Goal: Task Accomplishment & Management: Complete application form

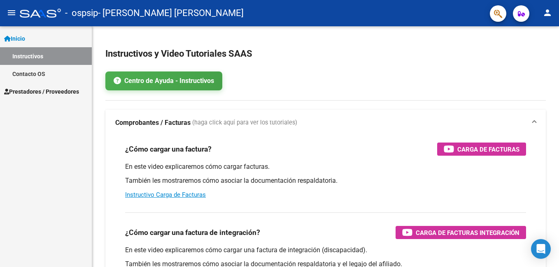
click at [69, 91] on span "Prestadores / Proveedores" at bounding box center [41, 91] width 75 height 9
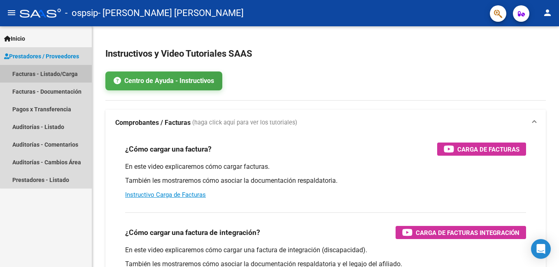
click at [70, 73] on link "Facturas - Listado/Carga" at bounding box center [46, 74] width 92 height 18
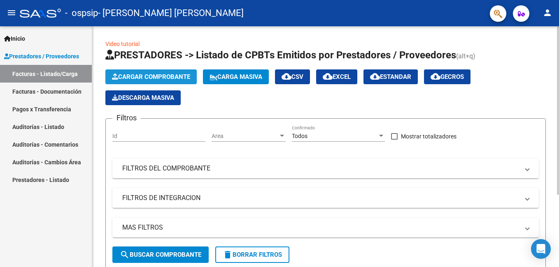
click at [140, 75] on span "Cargar Comprobante" at bounding box center [151, 76] width 78 height 7
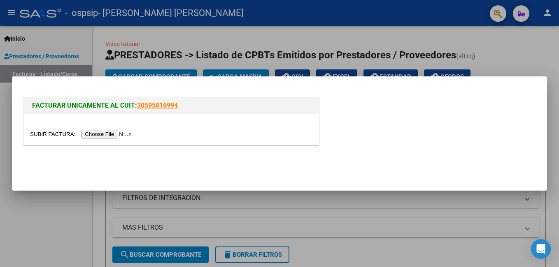
click at [103, 135] on input "file" at bounding box center [82, 134] width 104 height 9
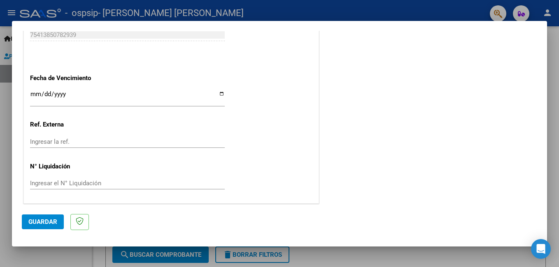
scroll to position [467, 0]
click at [43, 223] on span "Guardar" at bounding box center [42, 222] width 29 height 7
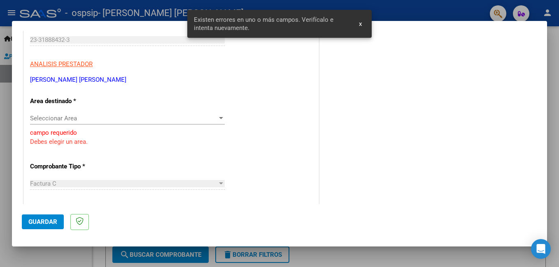
scroll to position [125, 0]
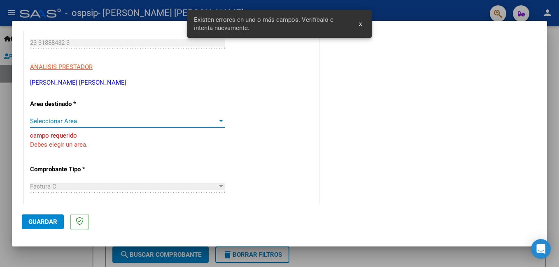
click at [220, 121] on div at bounding box center [221, 121] width 4 height 2
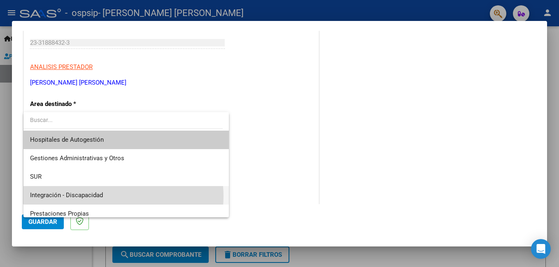
click at [110, 196] on span "Integración - Discapacidad" at bounding box center [126, 195] width 192 height 19
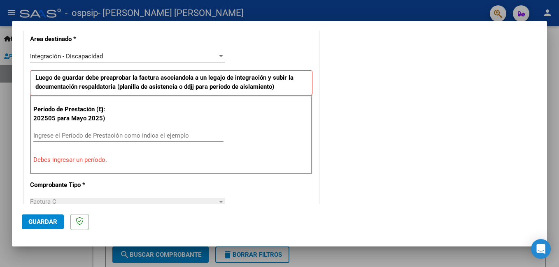
scroll to position [191, 0]
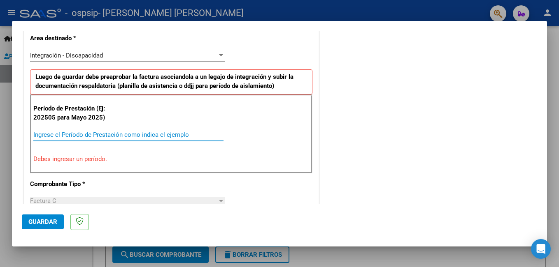
click at [46, 135] on input "Ingrese el Período de Prestación como indica el ejemplo" at bounding box center [128, 134] width 190 height 7
click at [50, 134] on input "092025" at bounding box center [128, 134] width 190 height 7
click at [50, 134] on input "0925" at bounding box center [128, 134] width 190 height 7
type input "0"
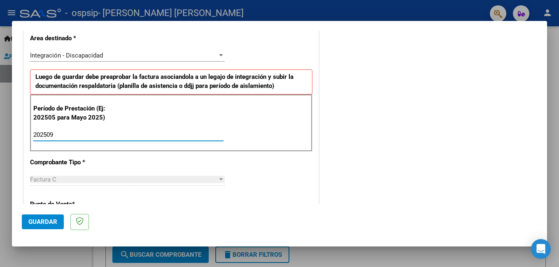
type input "202509"
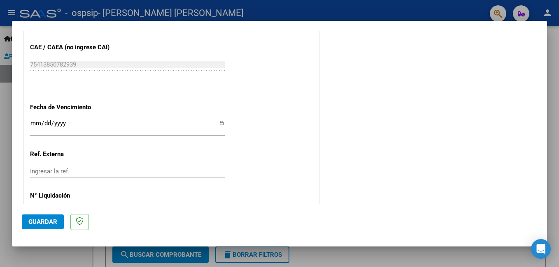
scroll to position [537, 0]
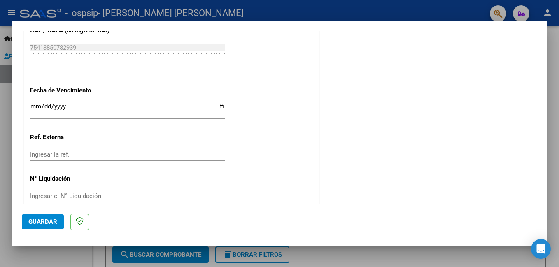
click at [47, 225] on span "Guardar" at bounding box center [42, 222] width 29 height 7
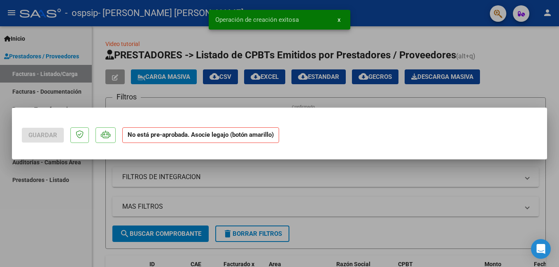
scroll to position [0, 0]
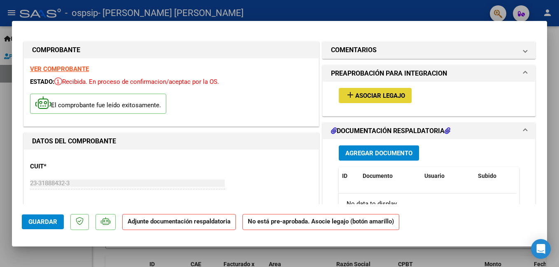
click at [379, 92] on span "add Asociar Legajo" at bounding box center [375, 95] width 60 height 7
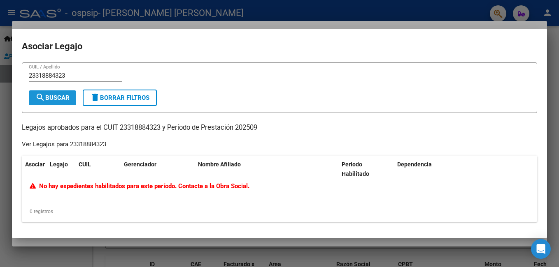
click at [39, 99] on mat-icon "search" at bounding box center [40, 98] width 10 height 10
click at [67, 76] on input "23318884323" at bounding box center [75, 75] width 93 height 7
click at [60, 95] on span "search Buscar" at bounding box center [52, 97] width 34 height 7
click at [70, 73] on input "20574216762" at bounding box center [75, 75] width 93 height 7
type input "2"
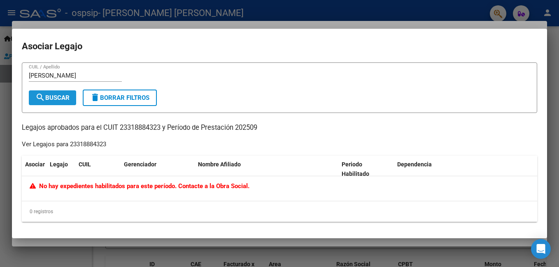
click at [64, 95] on span "search Buscar" at bounding box center [52, 97] width 34 height 7
click at [43, 76] on input "ortiz" at bounding box center [75, 75] width 93 height 7
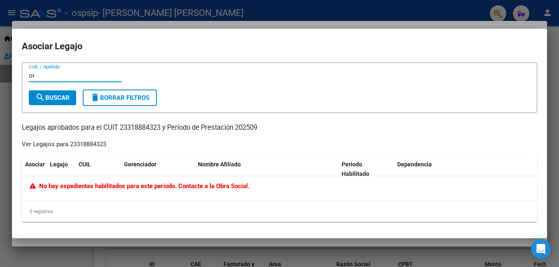
type input "o"
click at [54, 100] on span "search Buscar" at bounding box center [52, 97] width 34 height 7
click at [56, 76] on input "Vazquez" at bounding box center [75, 75] width 93 height 7
type input "V"
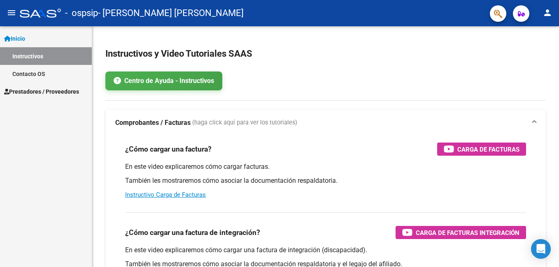
click at [59, 93] on span "Prestadores / Proveedores" at bounding box center [41, 91] width 75 height 9
click at [51, 91] on span "Prestadores / Proveedores" at bounding box center [41, 91] width 75 height 9
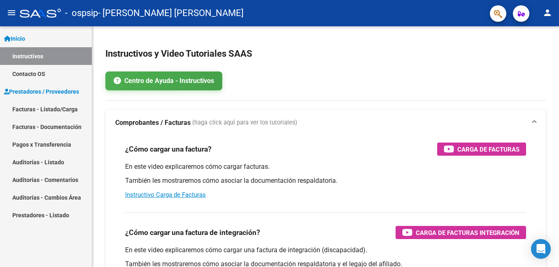
click at [55, 109] on link "Facturas - Listado/Carga" at bounding box center [46, 109] width 92 height 18
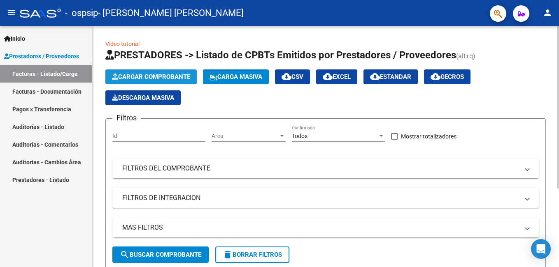
click at [153, 73] on span "Cargar Comprobante" at bounding box center [151, 76] width 78 height 7
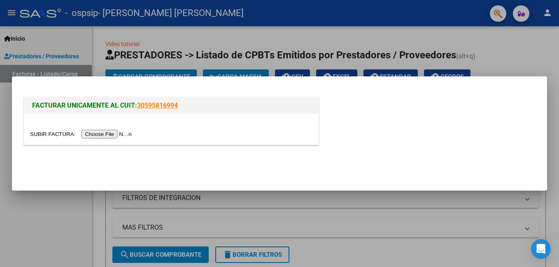
click at [103, 135] on input "file" at bounding box center [82, 134] width 104 height 9
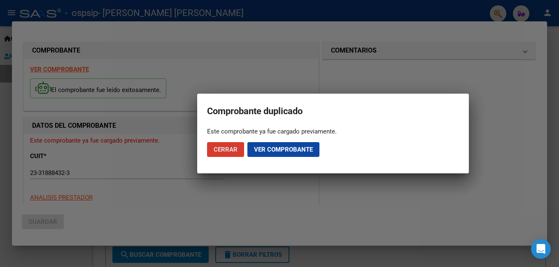
click at [259, 150] on span "Ver comprobante" at bounding box center [283, 149] width 59 height 7
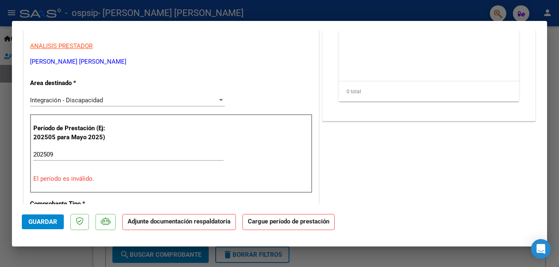
scroll to position [148, 0]
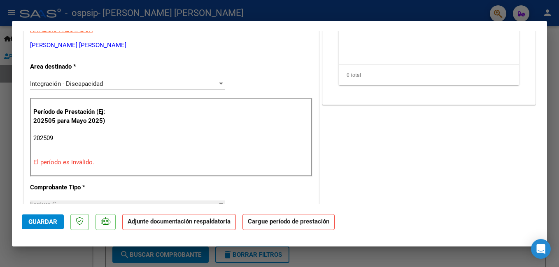
click at [57, 137] on input "202509" at bounding box center [128, 138] width 190 height 7
type input "202509"
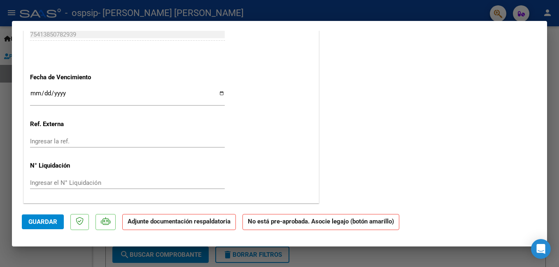
scroll to position [511, 0]
click at [45, 221] on span "Guardar" at bounding box center [42, 222] width 29 height 7
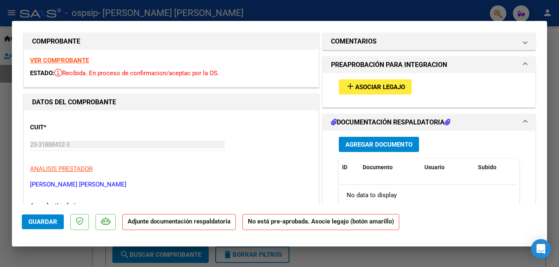
scroll to position [0, 0]
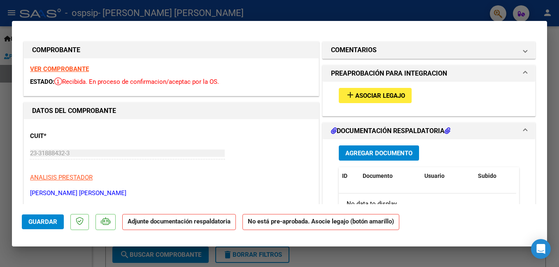
click at [363, 97] on span "Asociar Legajo" at bounding box center [380, 95] width 50 height 7
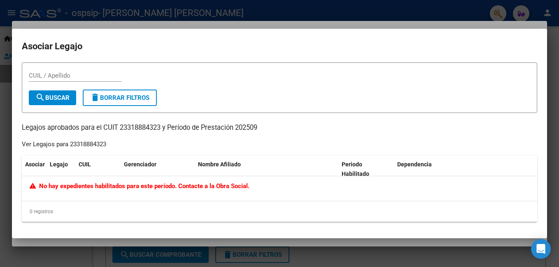
click at [33, 187] on icon at bounding box center [34, 186] width 9 height 6
click at [44, 188] on span "No hay expedientes habilitados para este período. Contacte a la Obra Social." at bounding box center [140, 186] width 220 height 7
click at [25, 147] on div "Ver Legajos para 23318884323" at bounding box center [64, 144] width 84 height 9
click at [33, 130] on p "Legajos aprobados para el CUIT 23318884323 y Período de Prestación 202509" at bounding box center [279, 128] width 515 height 10
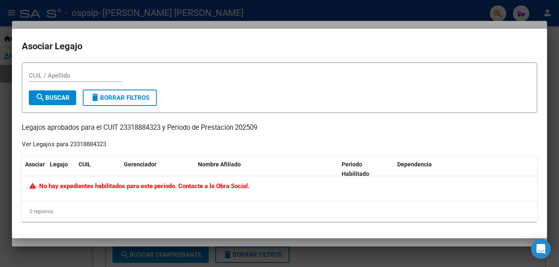
click at [33, 130] on p "Legajos aprobados para el CUIT 23318884323 y Período de Prestación 202509" at bounding box center [279, 128] width 515 height 10
drag, startPoint x: 33, startPoint y: 130, endPoint x: 75, endPoint y: 136, distance: 42.8
click at [75, 136] on div "CUIL / Apellido search Buscar delete Borrar Filtros Legajos aprobados para el C…" at bounding box center [279, 143] width 515 height 160
click at [60, 101] on span "search Buscar" at bounding box center [52, 97] width 34 height 7
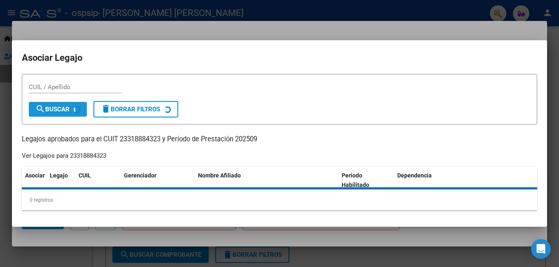
click at [60, 101] on div "CUIL / Apellido" at bounding box center [75, 91] width 93 height 20
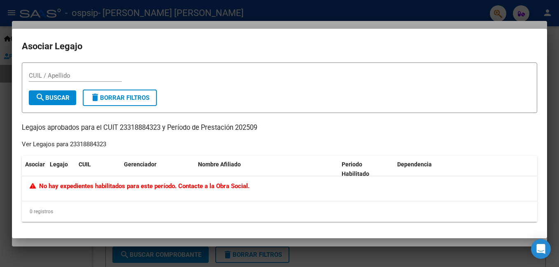
click at [39, 73] on input "CUIL / Apellido" at bounding box center [75, 75] width 93 height 7
click at [49, 96] on span "search Buscar" at bounding box center [52, 97] width 34 height 7
click at [56, 188] on span "No hay expedientes habilitados para este período. Contacte a la Obra Social." at bounding box center [140, 186] width 220 height 7
click at [42, 150] on div "23318884323 CUIL / Apellido search Buscar delete Borrar Filtros Legajos aprobad…" at bounding box center [279, 143] width 515 height 160
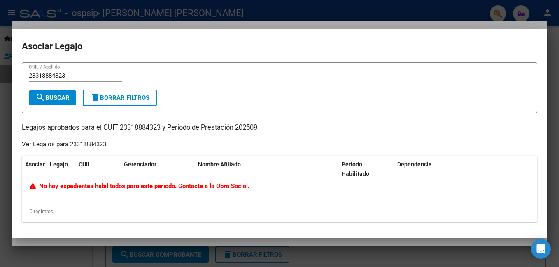
drag, startPoint x: 42, startPoint y: 150, endPoint x: 144, endPoint y: 130, distance: 104.4
click at [144, 130] on p "Legajos aprobados para el CUIT 23318884323 y Período de Prestación 202509" at bounding box center [279, 128] width 515 height 10
click at [72, 75] on input "23318884323" at bounding box center [75, 75] width 93 height 7
type input "2"
click at [59, 97] on span "search Buscar" at bounding box center [52, 97] width 34 height 7
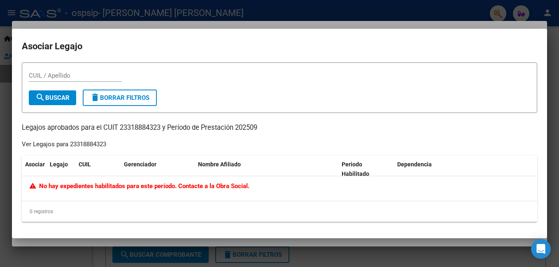
click at [61, 97] on span "search Buscar" at bounding box center [52, 97] width 34 height 7
click at [254, 130] on p "Legajos aprobados para el CUIT 23318884323 y Período de Prestación 202509" at bounding box center [279, 128] width 515 height 10
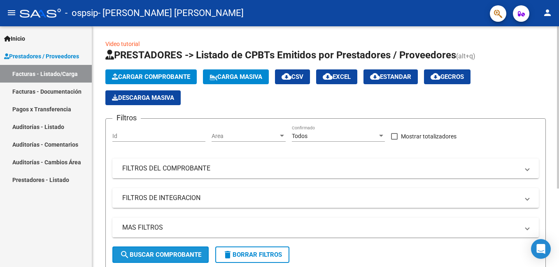
click at [145, 255] on span "search Buscar Comprobante" at bounding box center [160, 254] width 81 height 7
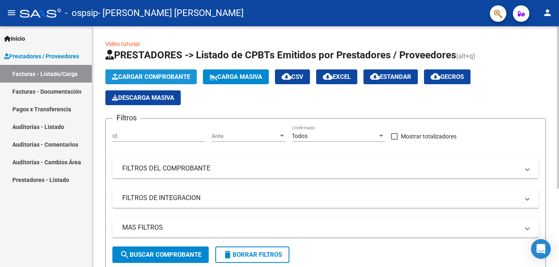
click at [177, 77] on span "Cargar Comprobante" at bounding box center [151, 76] width 78 height 7
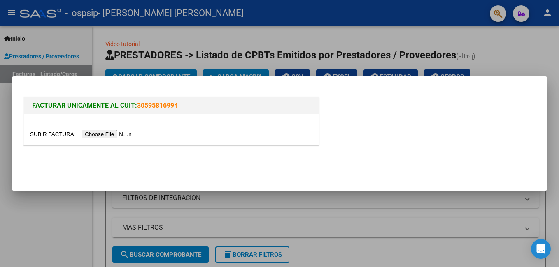
click at [104, 135] on input "file" at bounding box center [82, 134] width 104 height 9
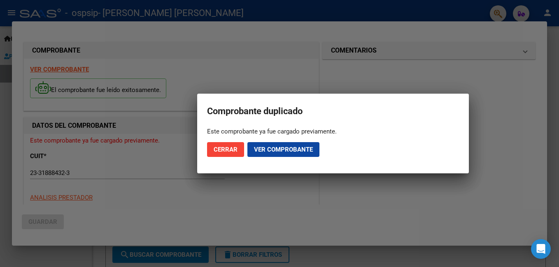
click at [339, 152] on mat-dialog-actions "Cerrar Ver comprobante" at bounding box center [333, 150] width 252 height 28
click at [341, 179] on div at bounding box center [279, 133] width 559 height 267
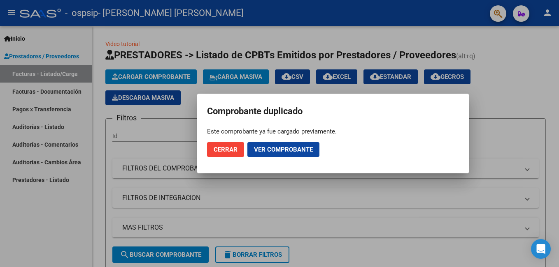
click at [277, 145] on button "Ver comprobante" at bounding box center [283, 149] width 72 height 15
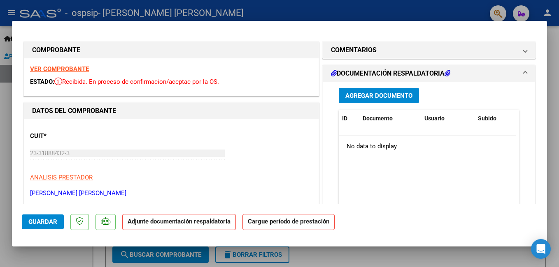
click at [46, 222] on span "Guardar" at bounding box center [42, 222] width 29 height 7
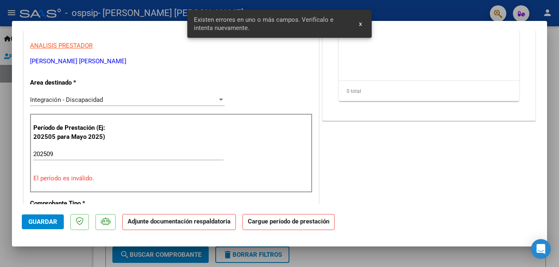
scroll to position [160, 0]
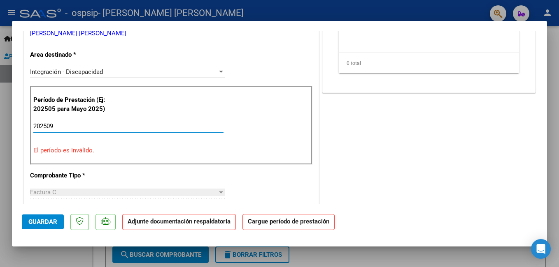
click at [57, 130] on input "202509" at bounding box center [128, 126] width 190 height 7
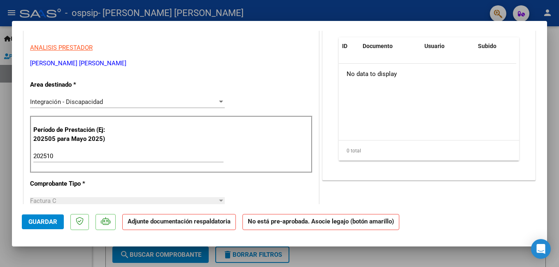
scroll to position [132, 0]
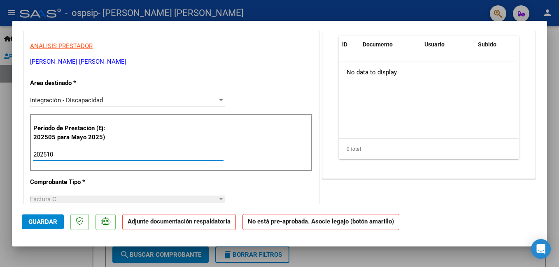
click at [56, 153] on input "202510" at bounding box center [128, 154] width 190 height 7
type input "202509"
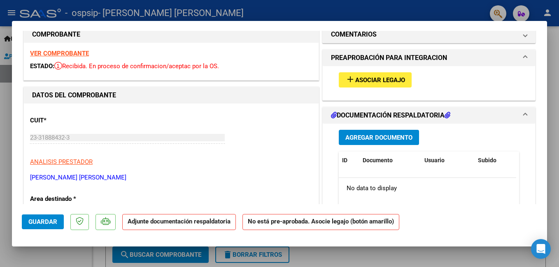
scroll to position [0, 0]
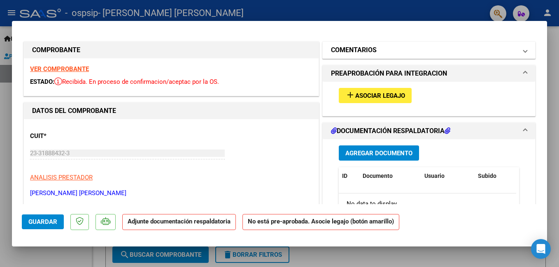
click at [523, 51] on span at bounding box center [524, 50] width 3 height 10
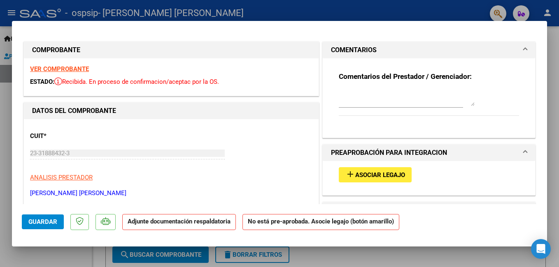
click at [523, 153] on span at bounding box center [524, 153] width 3 height 10
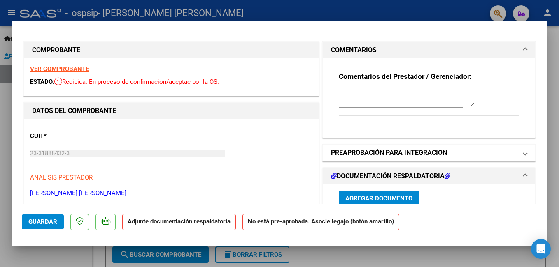
click at [523, 153] on span at bounding box center [524, 153] width 3 height 10
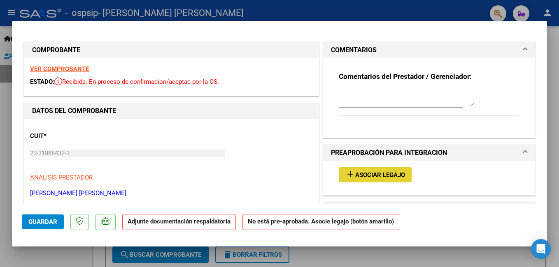
click at [389, 176] on span "Asociar Legajo" at bounding box center [380, 175] width 50 height 7
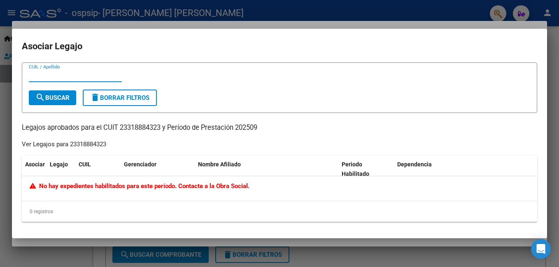
click at [32, 74] on input "CUIL / Apellido" at bounding box center [75, 75] width 93 height 7
type input "318884323"
click at [42, 95] on mat-icon "search" at bounding box center [40, 98] width 10 height 10
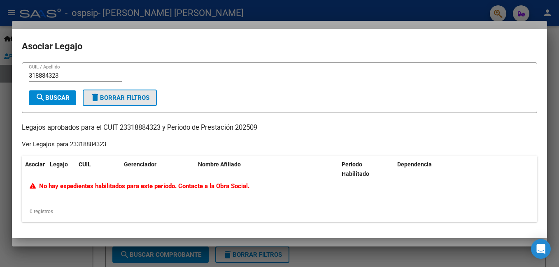
click at [102, 95] on span "delete Borrar Filtros" at bounding box center [119, 97] width 59 height 7
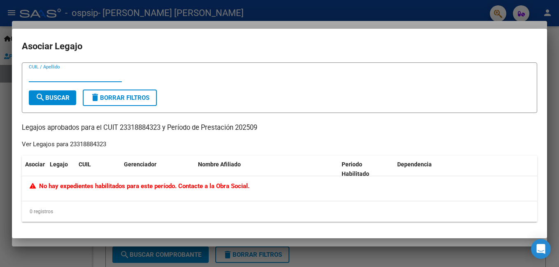
click at [74, 76] on input "CUIL / Apellido" at bounding box center [75, 75] width 93 height 7
type input "20574216762"
click at [65, 95] on span "search Buscar" at bounding box center [52, 97] width 34 height 7
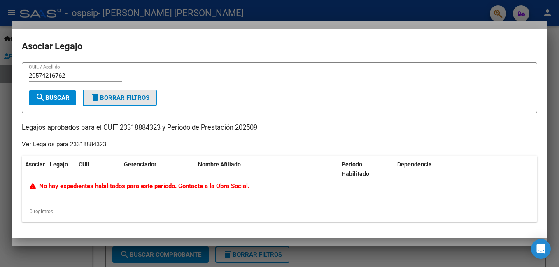
click at [102, 99] on span "delete Borrar Filtros" at bounding box center [119, 97] width 59 height 7
click at [201, 188] on span "No hay expedientes habilitados para este período. Contacte a la Obra Social." at bounding box center [140, 186] width 220 height 7
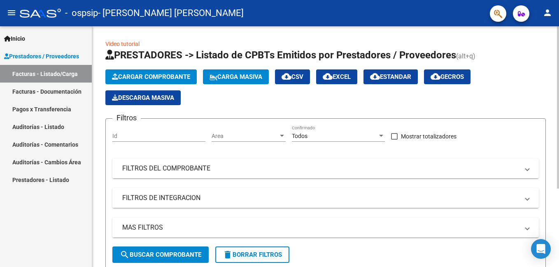
click at [163, 253] on span "search Buscar Comprobante" at bounding box center [160, 254] width 81 height 7
click at [146, 79] on span "Cargar Comprobante" at bounding box center [151, 76] width 78 height 7
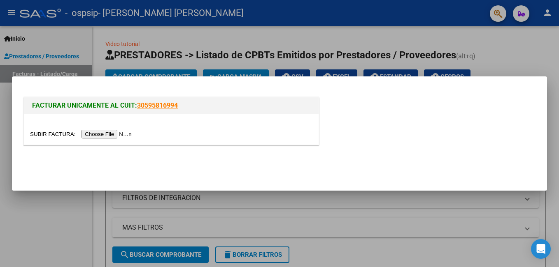
click at [107, 136] on input "file" at bounding box center [82, 134] width 104 height 9
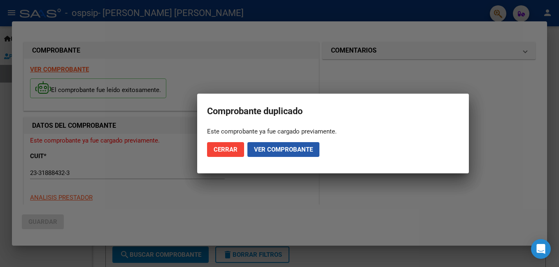
click at [273, 152] on span "Ver comprobante" at bounding box center [283, 149] width 59 height 7
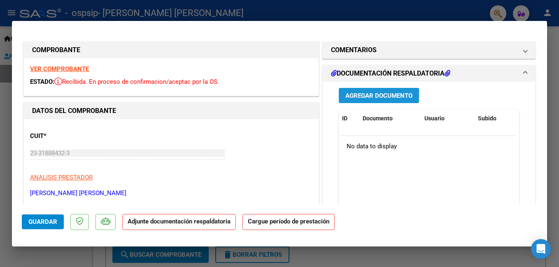
click at [388, 95] on span "Agregar Documento" at bounding box center [378, 95] width 67 height 7
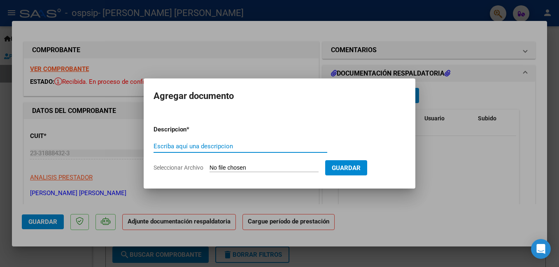
click at [162, 150] on input "Escriba aquí una descripcion" at bounding box center [240, 146] width 174 height 7
type input "planilla de asistencia"
click at [239, 170] on input "Seleccionar Archivo" at bounding box center [263, 169] width 109 height 8
type input "C:\fakepath\20251010_001738.jpg"
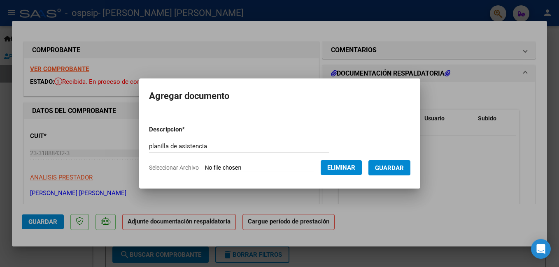
click at [404, 166] on span "Guardar" at bounding box center [389, 168] width 29 height 7
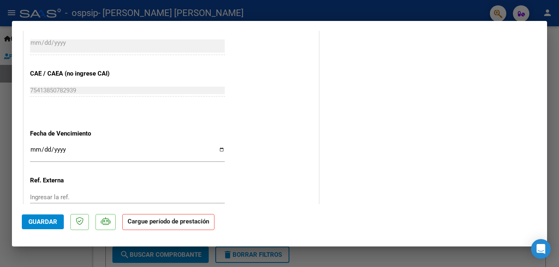
scroll to position [477, 0]
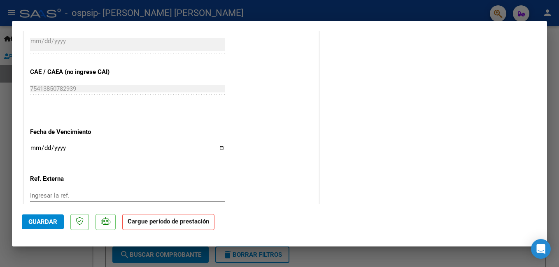
click at [543, 206] on mat-dialog-container "COMPROBANTE VER COMPROBANTE ESTADO: Recibida. En proceso de confirmacion/acepta…" at bounding box center [279, 134] width 535 height 226
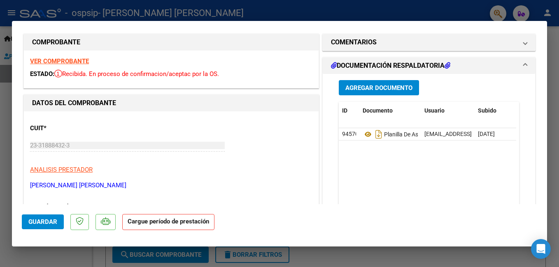
scroll to position [0, 0]
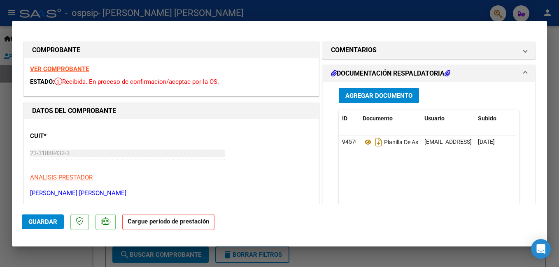
click at [523, 72] on span at bounding box center [524, 74] width 3 height 10
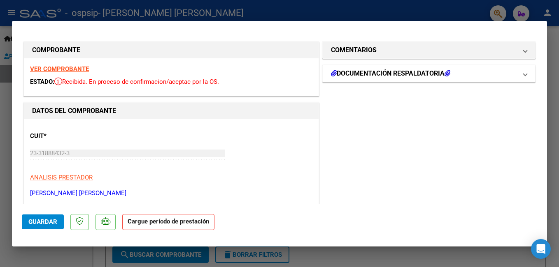
click at [523, 72] on span at bounding box center [524, 74] width 3 height 10
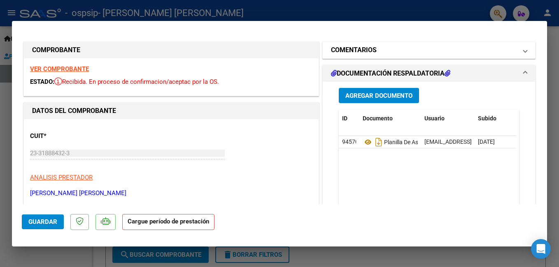
click at [523, 53] on span at bounding box center [524, 50] width 3 height 10
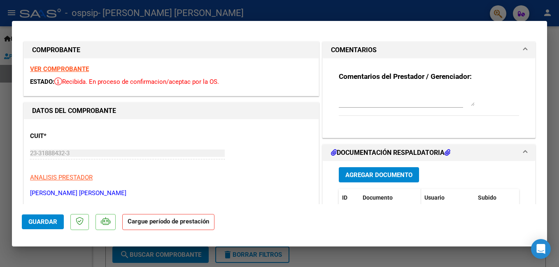
click at [363, 200] on span "Documento" at bounding box center [378, 198] width 30 height 7
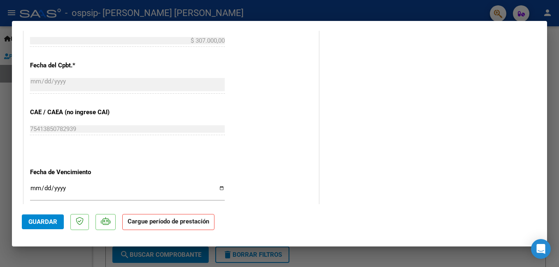
scroll to position [444, 0]
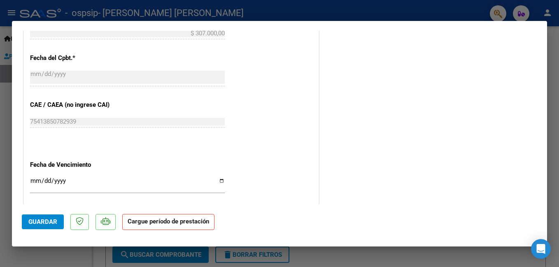
click at [544, 205] on mat-dialog-container "COMPROBANTE VER COMPROBANTE ESTADO: Recibida. En proceso de confirmacion/acepta…" at bounding box center [279, 134] width 535 height 226
click at [44, 228] on button "Guardar" at bounding box center [43, 222] width 42 height 15
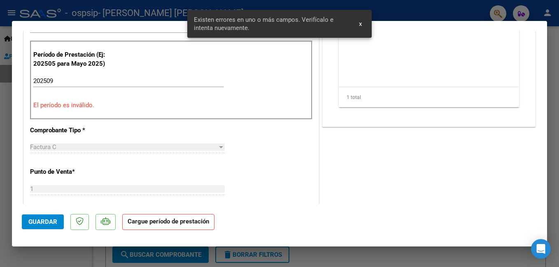
scroll to position [160, 0]
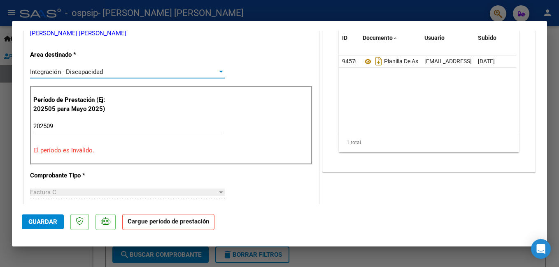
click at [219, 72] on div at bounding box center [221, 72] width 4 height 2
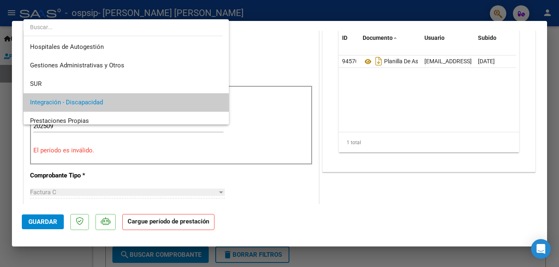
scroll to position [31, 0]
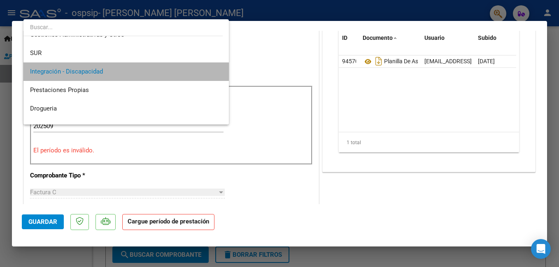
click at [127, 74] on span "Integración - Discapacidad" at bounding box center [126, 72] width 192 height 19
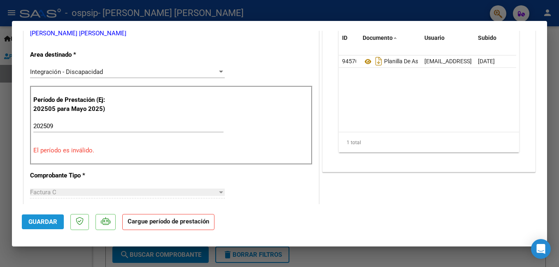
click at [46, 224] on span "Guardar" at bounding box center [42, 222] width 29 height 7
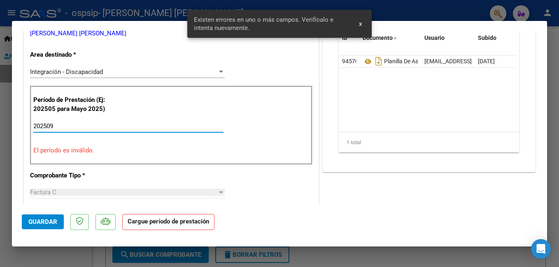
click at [58, 127] on input "202509" at bounding box center [128, 126] width 190 height 7
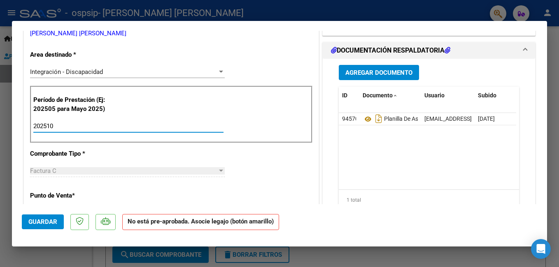
type input "202510"
click at [45, 221] on span "Guardar" at bounding box center [42, 222] width 29 height 7
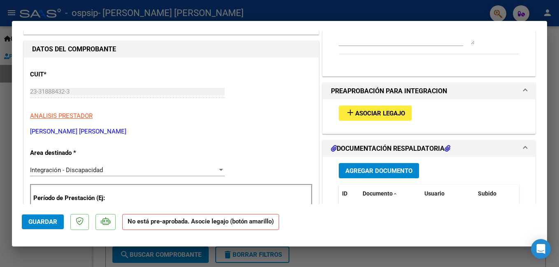
scroll to position [61, 0]
click at [364, 110] on span "Asociar Legajo" at bounding box center [380, 113] width 50 height 7
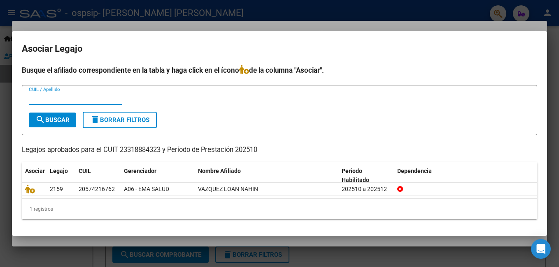
click at [35, 96] on input "CUIL / Apellido" at bounding box center [75, 98] width 93 height 7
type input "23318884323"
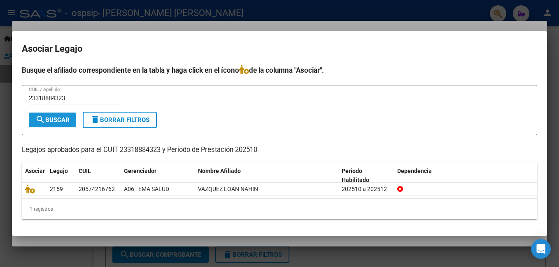
click at [51, 119] on span "search Buscar" at bounding box center [52, 119] width 34 height 7
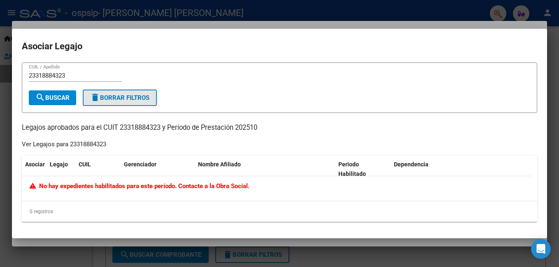
click at [105, 96] on span "delete Borrar Filtros" at bounding box center [119, 97] width 59 height 7
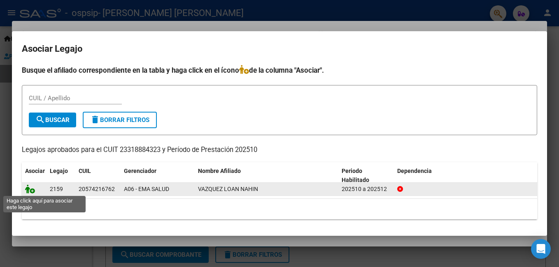
click at [33, 191] on icon at bounding box center [30, 189] width 10 height 9
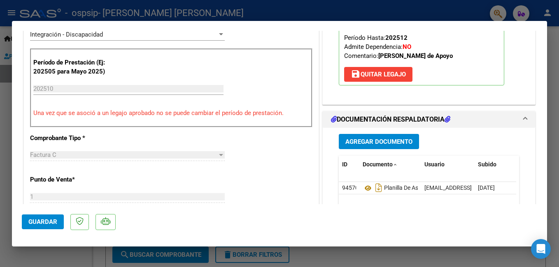
scroll to position [219, 0]
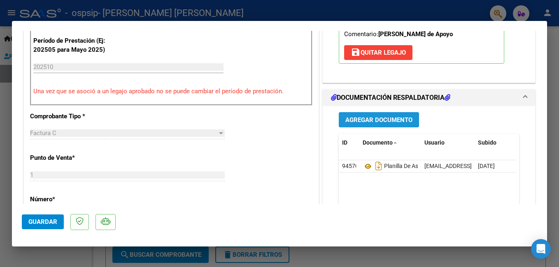
click at [391, 122] on span "Agregar Documento" at bounding box center [378, 119] width 67 height 7
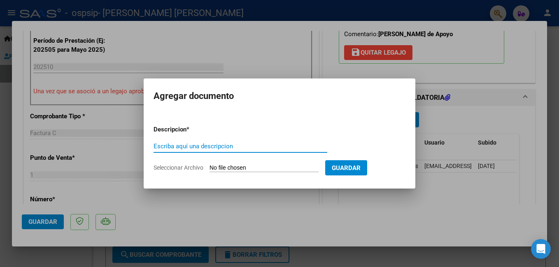
click at [165, 147] on input "Escriba aquí una descripcion" at bounding box center [240, 146] width 174 height 7
type input "planilla de asistencia"
click at [217, 169] on input "Seleccionar Archivo" at bounding box center [263, 169] width 109 height 8
type input "C:\fakepath\20251010_001738.jpg"
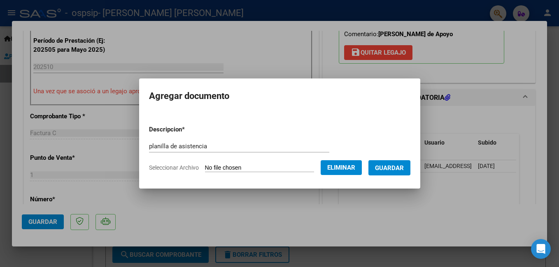
click at [400, 166] on span "Guardar" at bounding box center [389, 168] width 29 height 7
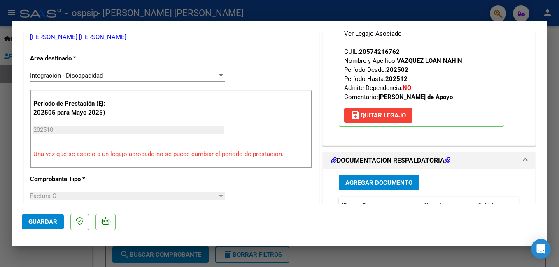
scroll to position [153, 0]
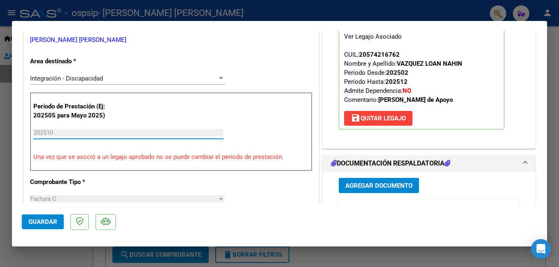
click at [62, 133] on input "202510" at bounding box center [128, 132] width 190 height 7
click at [56, 133] on input "202510" at bounding box center [128, 132] width 190 height 7
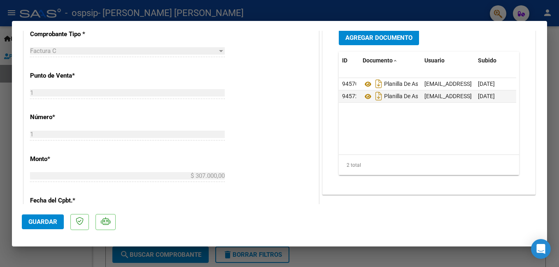
scroll to position [285, 0]
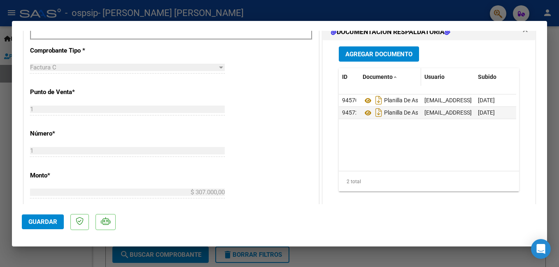
click at [386, 77] on span "Documento" at bounding box center [378, 77] width 30 height 7
click at [393, 77] on span at bounding box center [395, 78] width 5 height 6
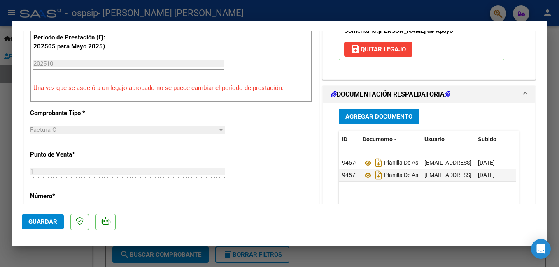
scroll to position [247, 0]
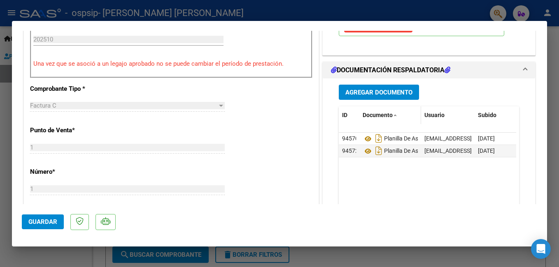
click at [372, 115] on span "Documento" at bounding box center [378, 115] width 30 height 7
drag, startPoint x: 372, startPoint y: 115, endPoint x: 367, endPoint y: 112, distance: 4.8
click at [367, 112] on span "Documento" at bounding box center [378, 115] width 30 height 7
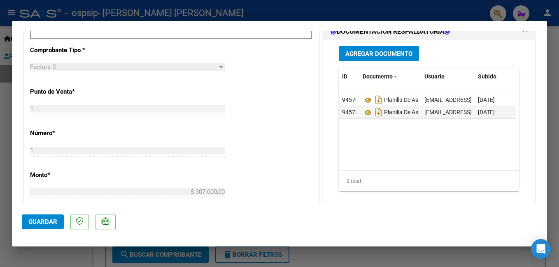
scroll to position [302, 0]
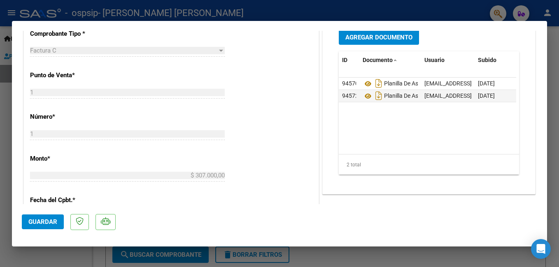
click at [53, 222] on span "Guardar" at bounding box center [42, 222] width 29 height 7
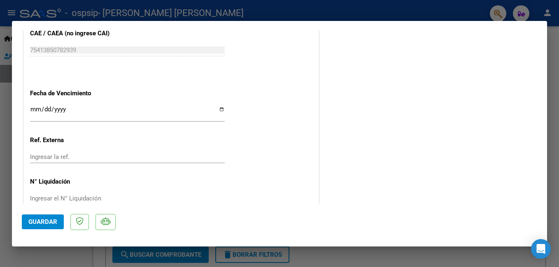
scroll to position [532, 0]
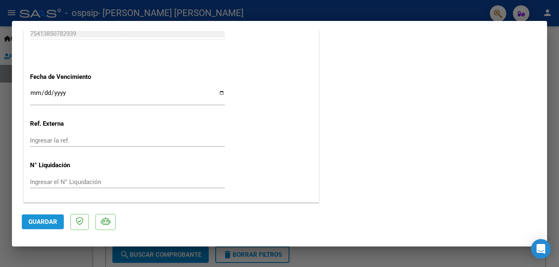
click at [35, 223] on span "Guardar" at bounding box center [42, 222] width 29 height 7
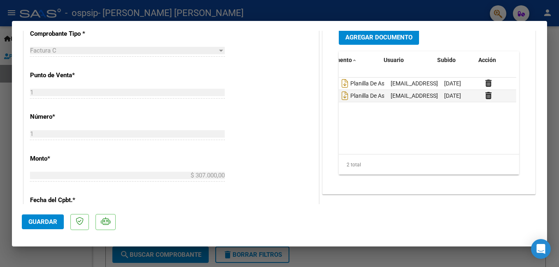
scroll to position [0, 41]
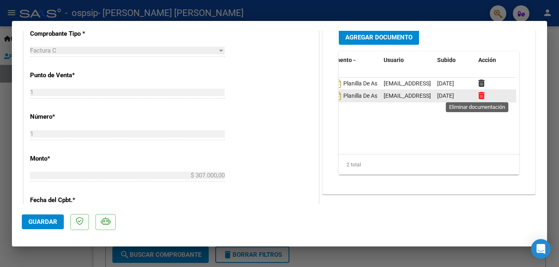
click at [479, 96] on icon at bounding box center [481, 96] width 6 height 8
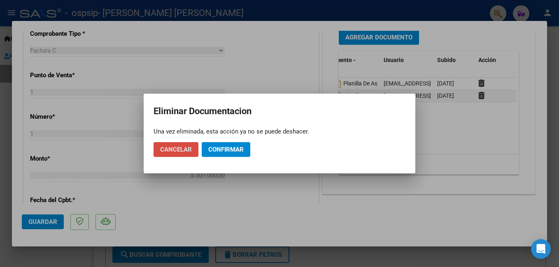
click at [164, 149] on span "Cancelar" at bounding box center [176, 149] width 32 height 7
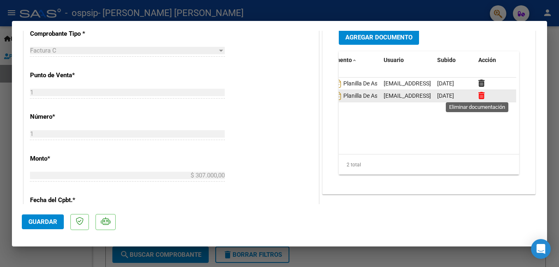
click at [479, 96] on icon at bounding box center [481, 96] width 6 height 8
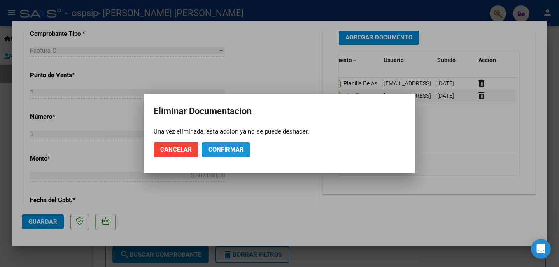
click at [235, 151] on span "Confirmar" at bounding box center [225, 149] width 35 height 7
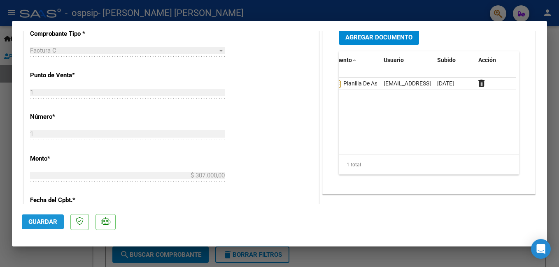
click at [42, 224] on span "Guardar" at bounding box center [42, 222] width 29 height 7
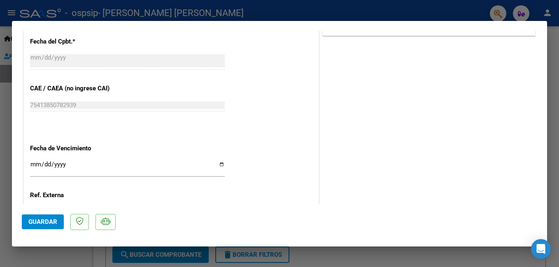
scroll to position [467, 0]
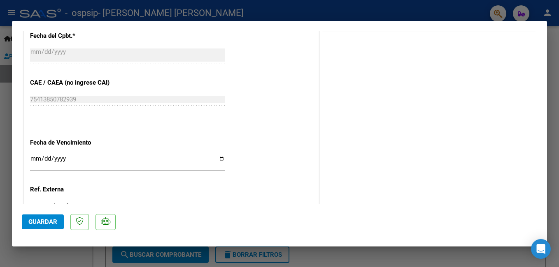
click at [541, 207] on mat-dialog-container "COMPROBANTE VER COMPROBANTE ESTADO: Recibida. En proceso de confirmacion/acepta…" at bounding box center [279, 134] width 535 height 226
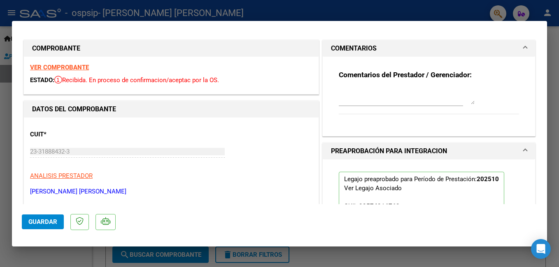
scroll to position [0, 0]
